Goal: Use online tool/utility: Use online tool/utility

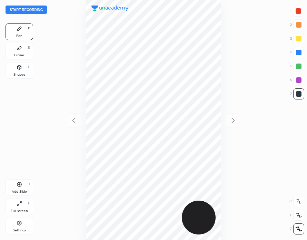
scroll to position [240, 197]
click at [33, 11] on button "Start recording" at bounding box center [26, 10] width 41 height 8
click at [300, 12] on div at bounding box center [299, 11] width 6 height 6
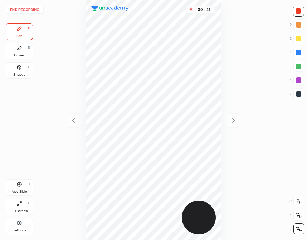
click at [299, 52] on div at bounding box center [299, 53] width 6 height 6
click at [27, 9] on button "End recording" at bounding box center [25, 10] width 38 height 8
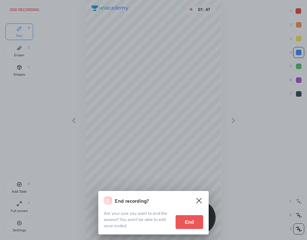
click at [192, 222] on button "End" at bounding box center [190, 222] width 28 height 14
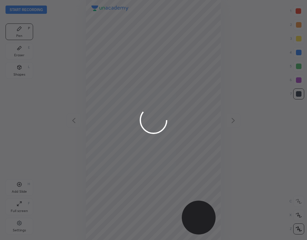
scroll to position [240, 197]
